Goal: Book appointment/travel/reservation

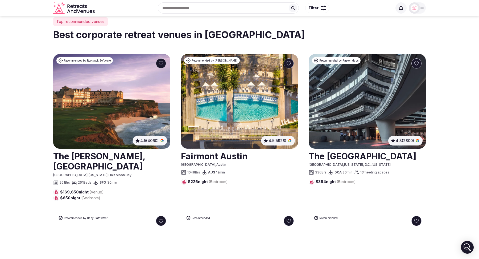
scroll to position [136, 0]
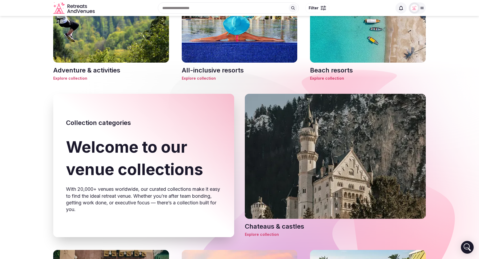
scroll to position [45, 0]
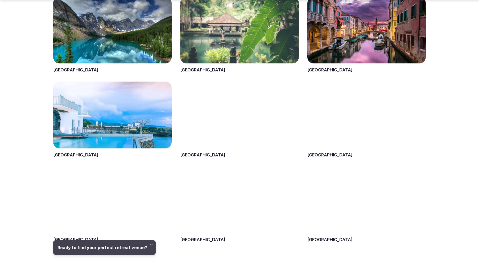
scroll to position [411, 0]
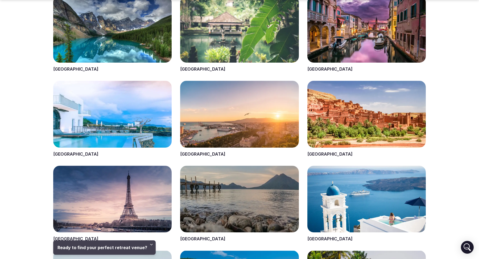
click at [186, 154] on span at bounding box center [239, 119] width 118 height 76
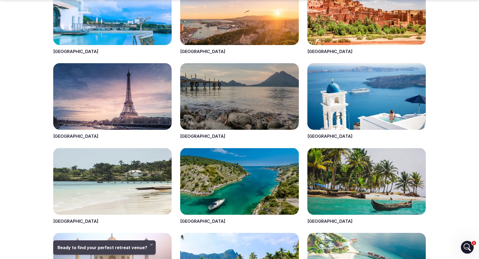
scroll to position [514, 0]
